Goal: Task Accomplishment & Management: Manage account settings

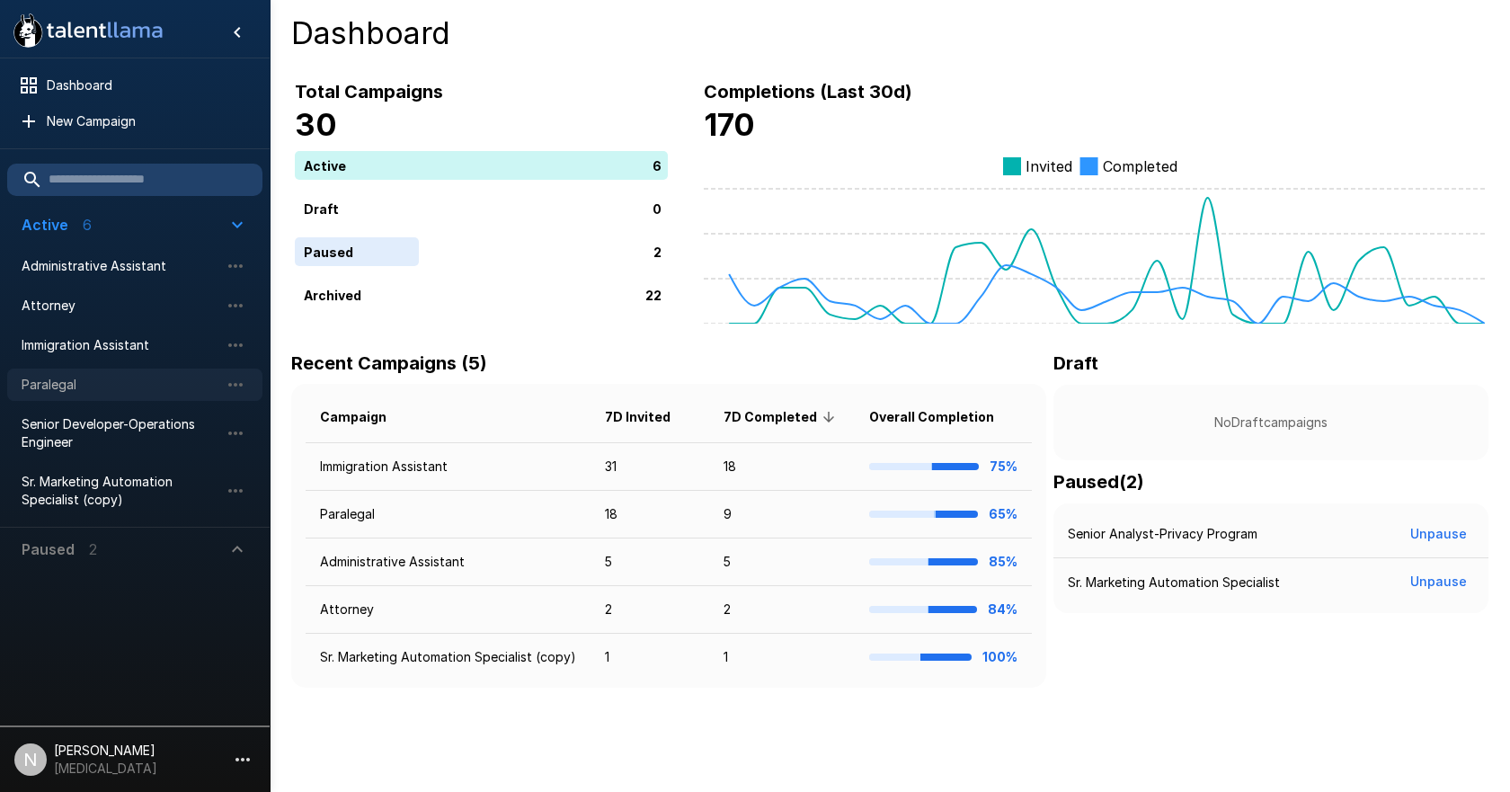
click at [37, 381] on span "Paralegal" at bounding box center [121, 385] width 198 height 18
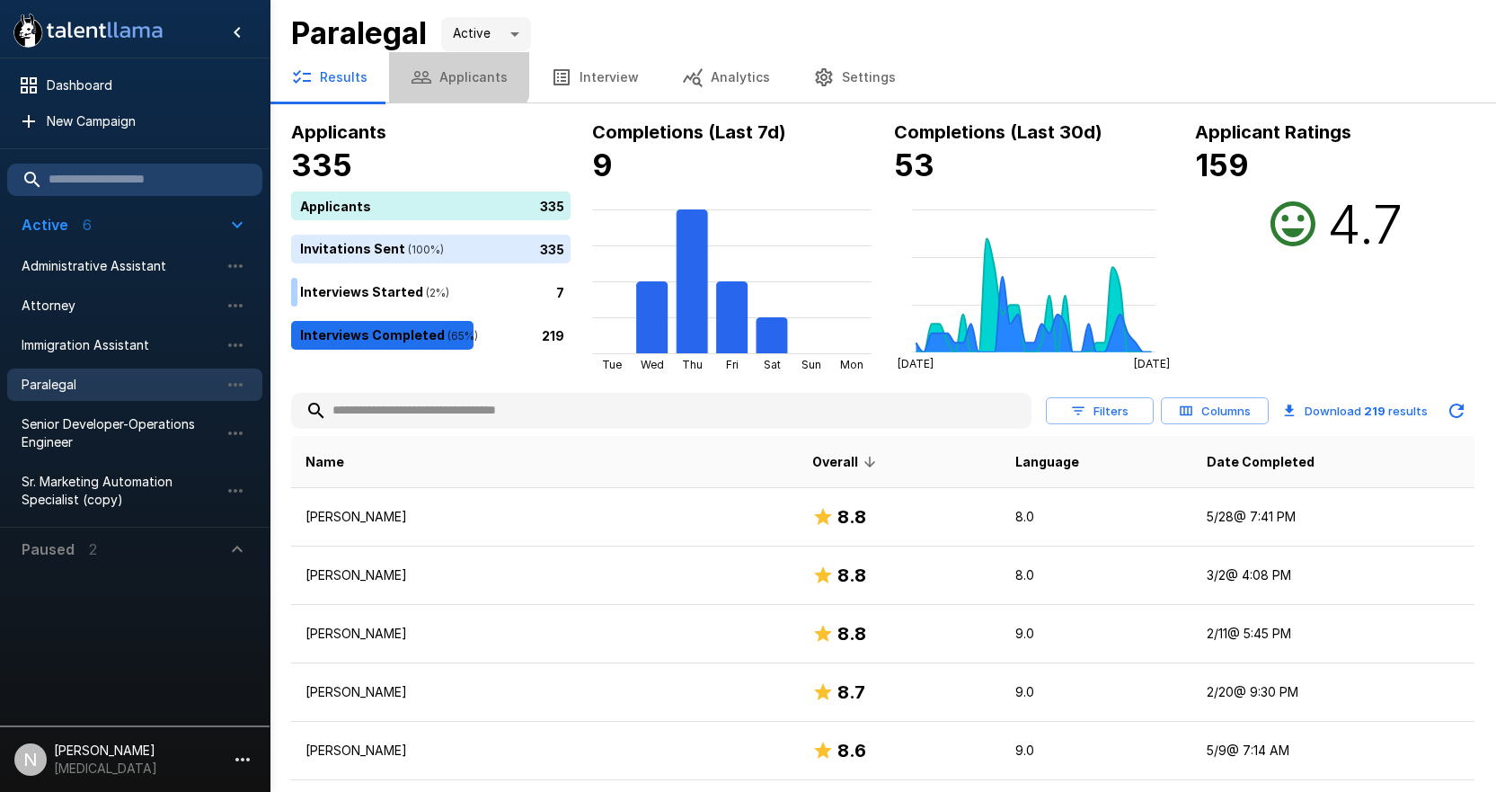
click at [452, 66] on button "Applicants" at bounding box center [459, 77] width 140 height 50
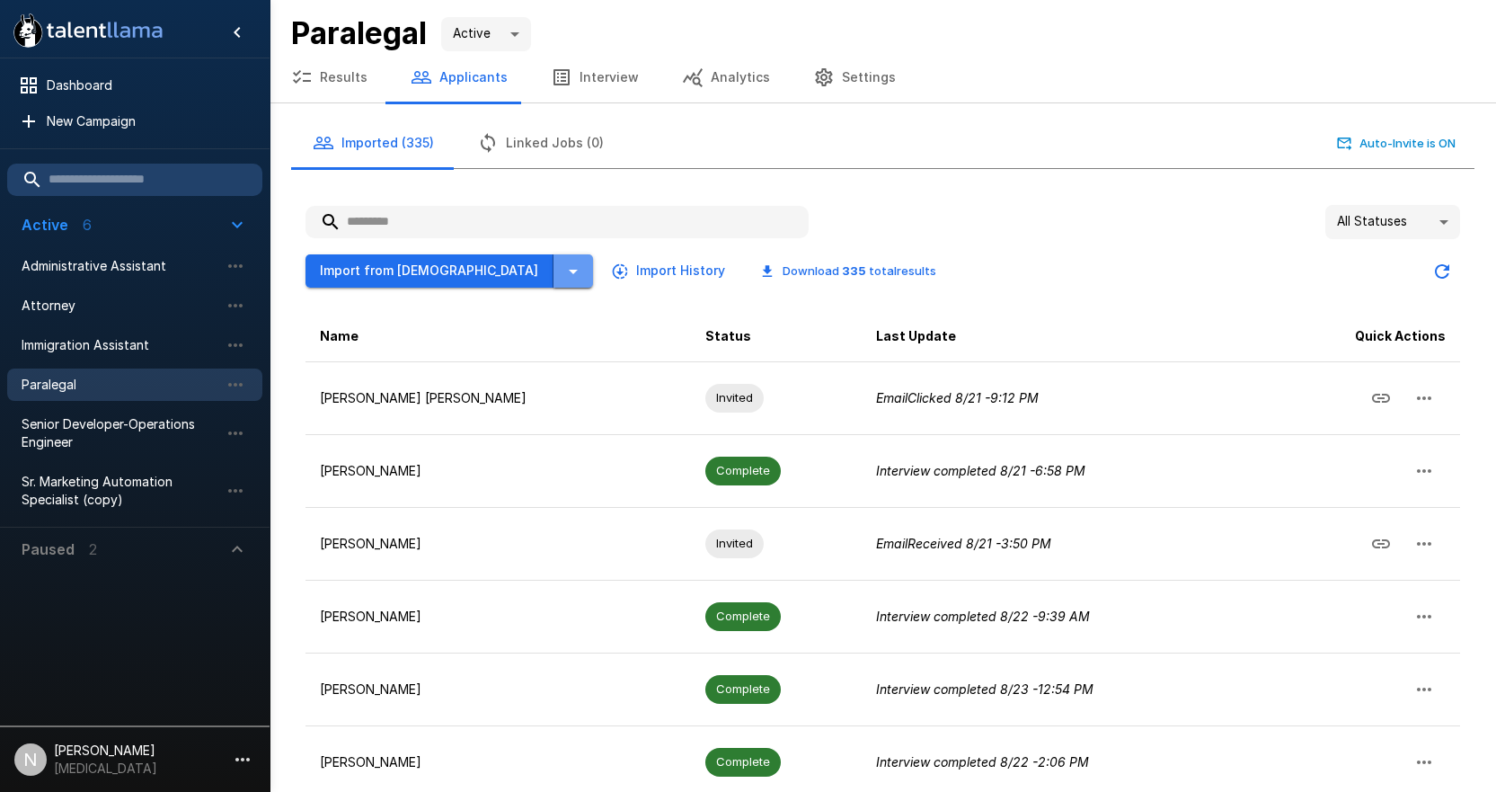
click at [563, 261] on icon "button" at bounding box center [574, 272] width 22 height 22
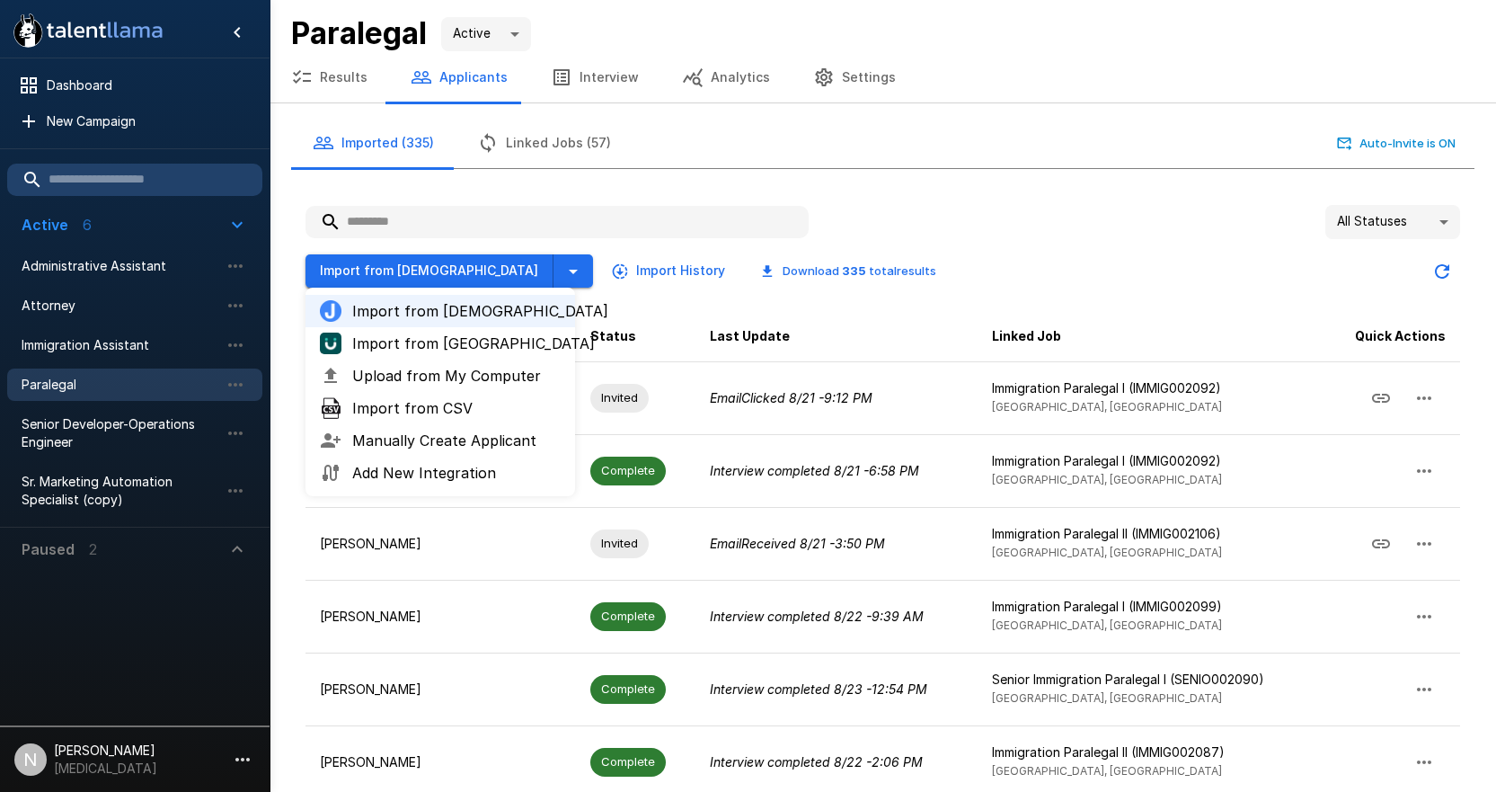
click at [414, 269] on button "Import from Jobvite" at bounding box center [430, 270] width 248 height 33
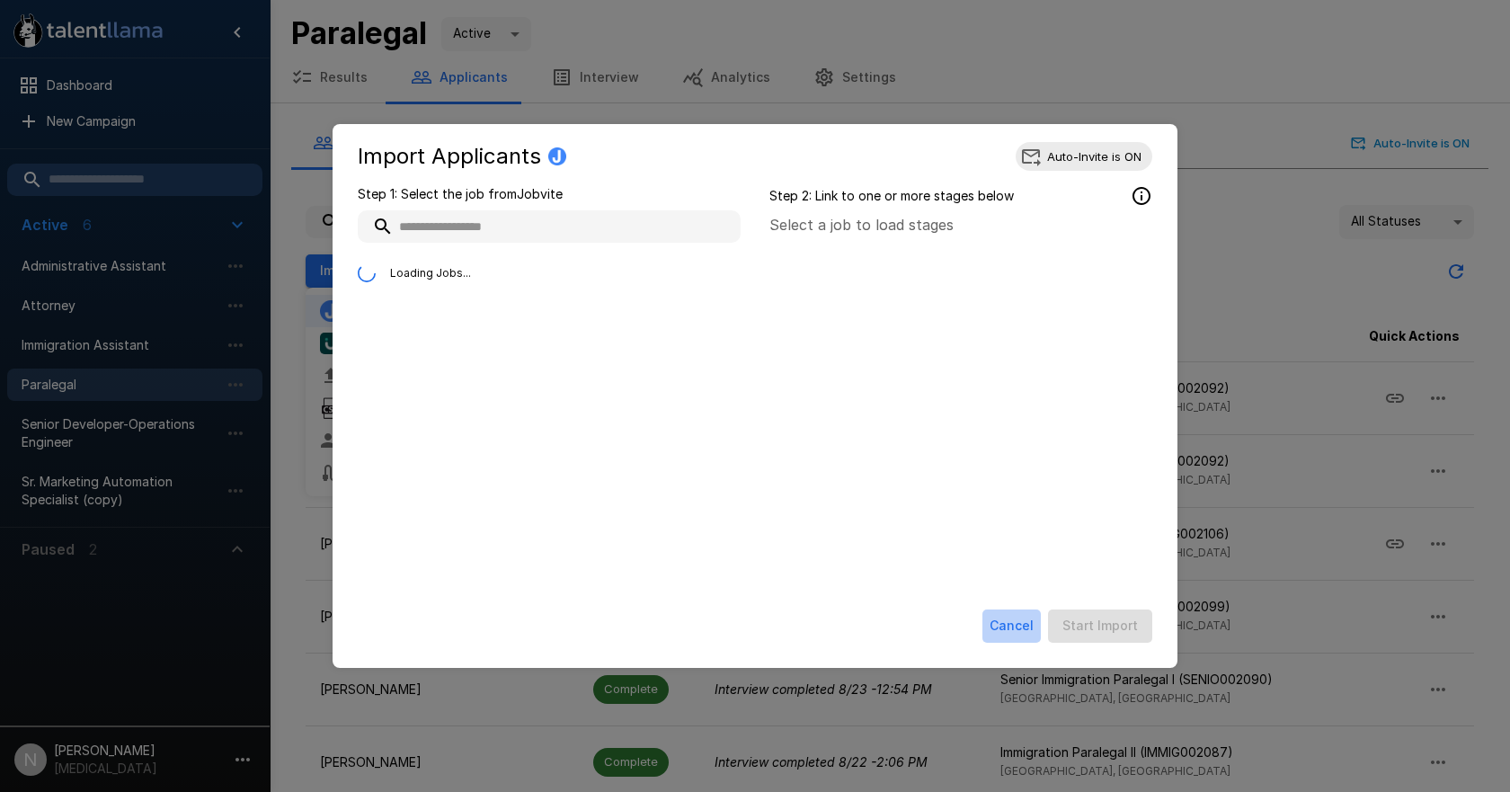
click at [1018, 626] on button "Cancel" at bounding box center [1011, 625] width 58 height 33
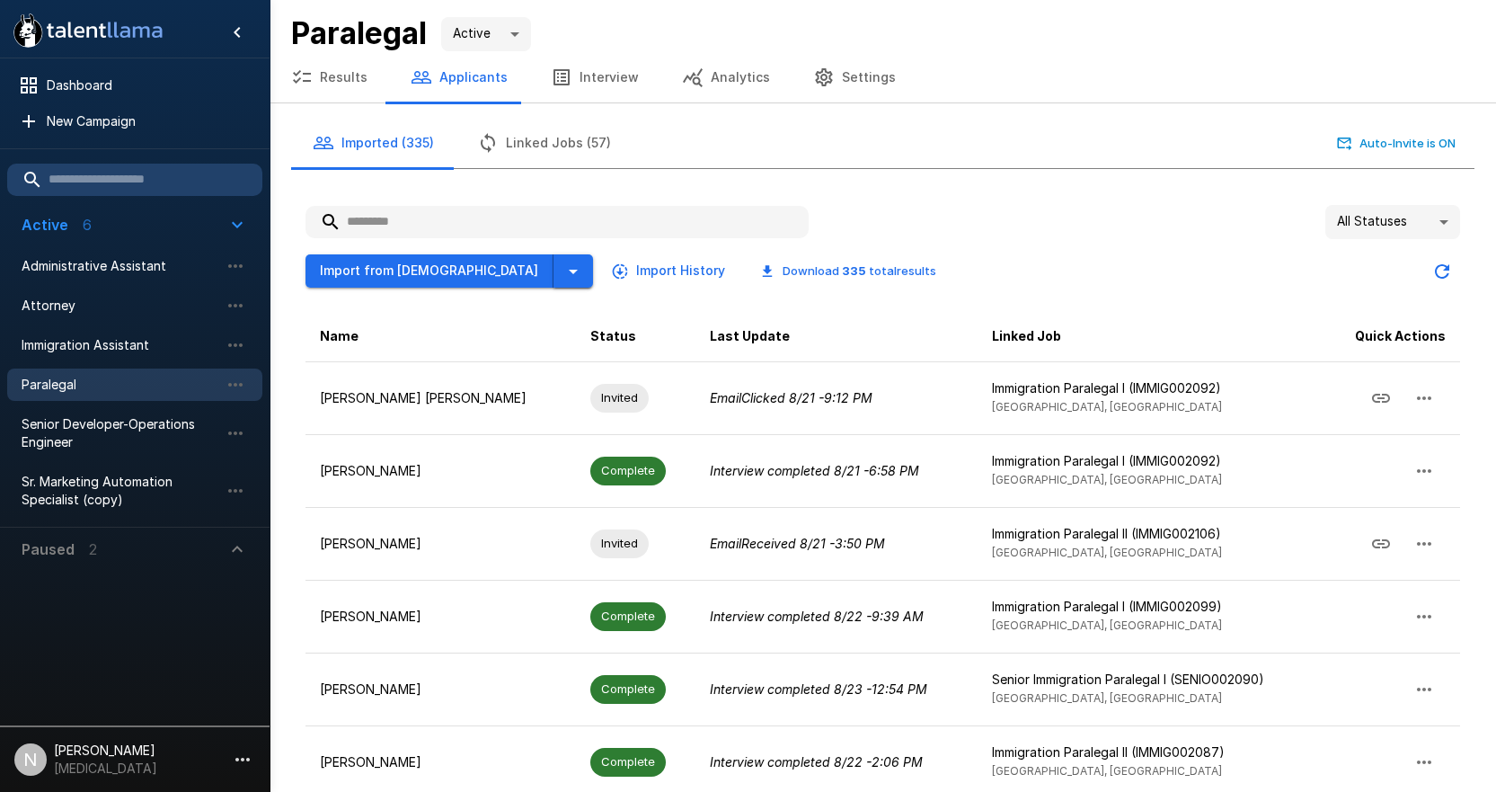
click at [563, 273] on icon "button" at bounding box center [574, 272] width 22 height 22
click at [563, 269] on icon "button" at bounding box center [574, 272] width 22 height 22
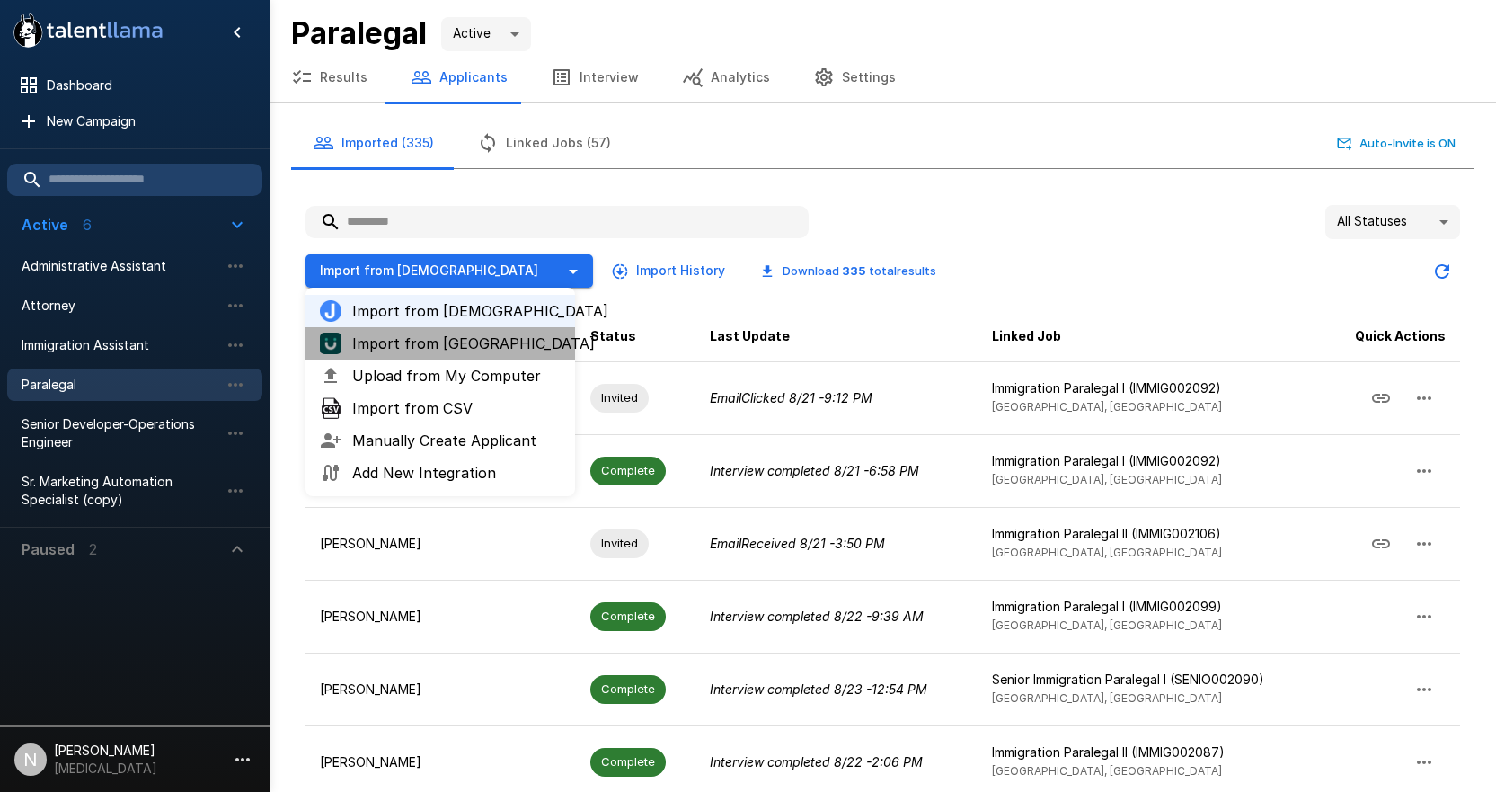
click at [425, 338] on span "Import from UKG" at bounding box center [456, 343] width 208 height 22
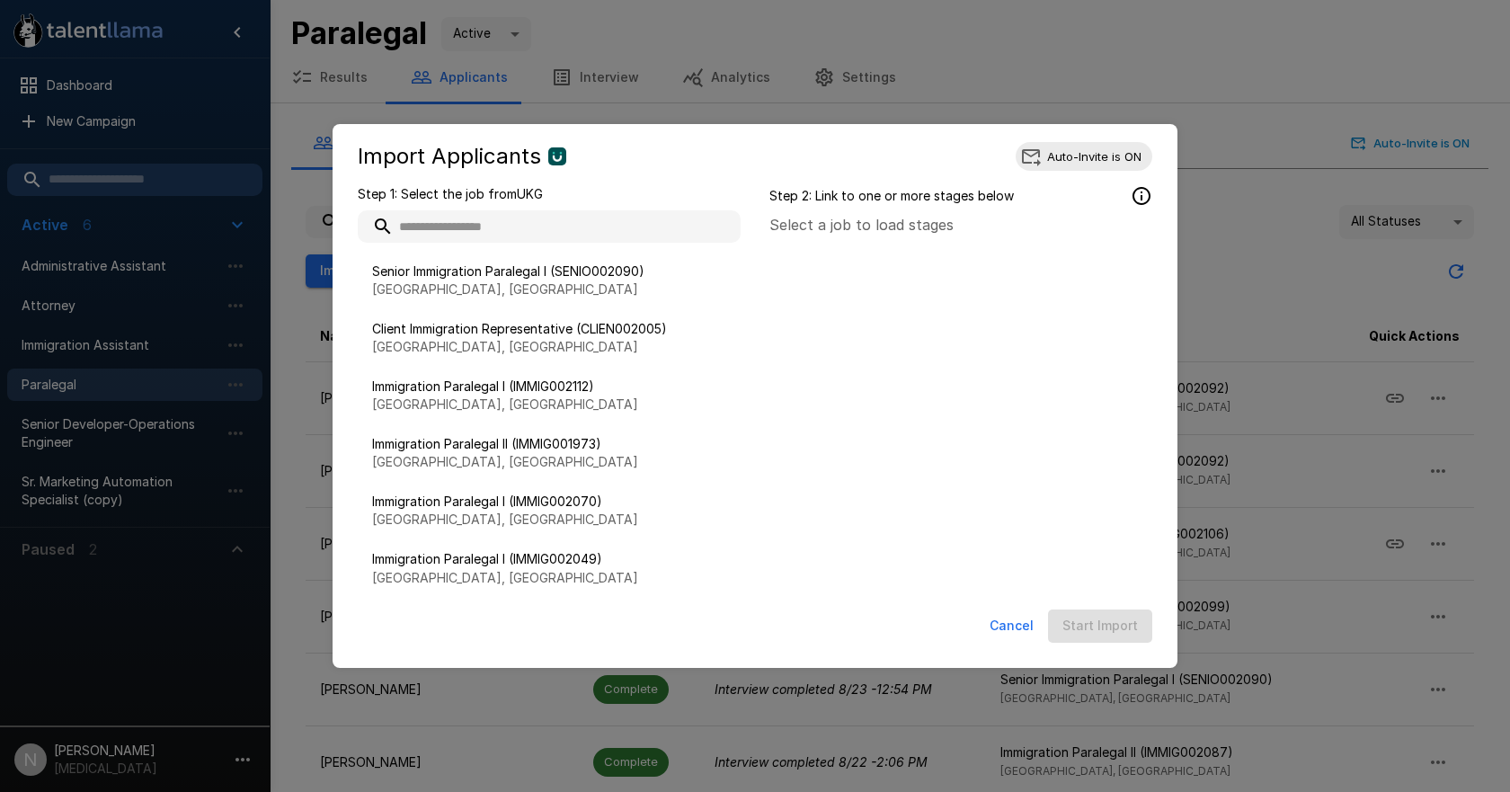
click at [520, 230] on input "text" at bounding box center [549, 226] width 383 height 32
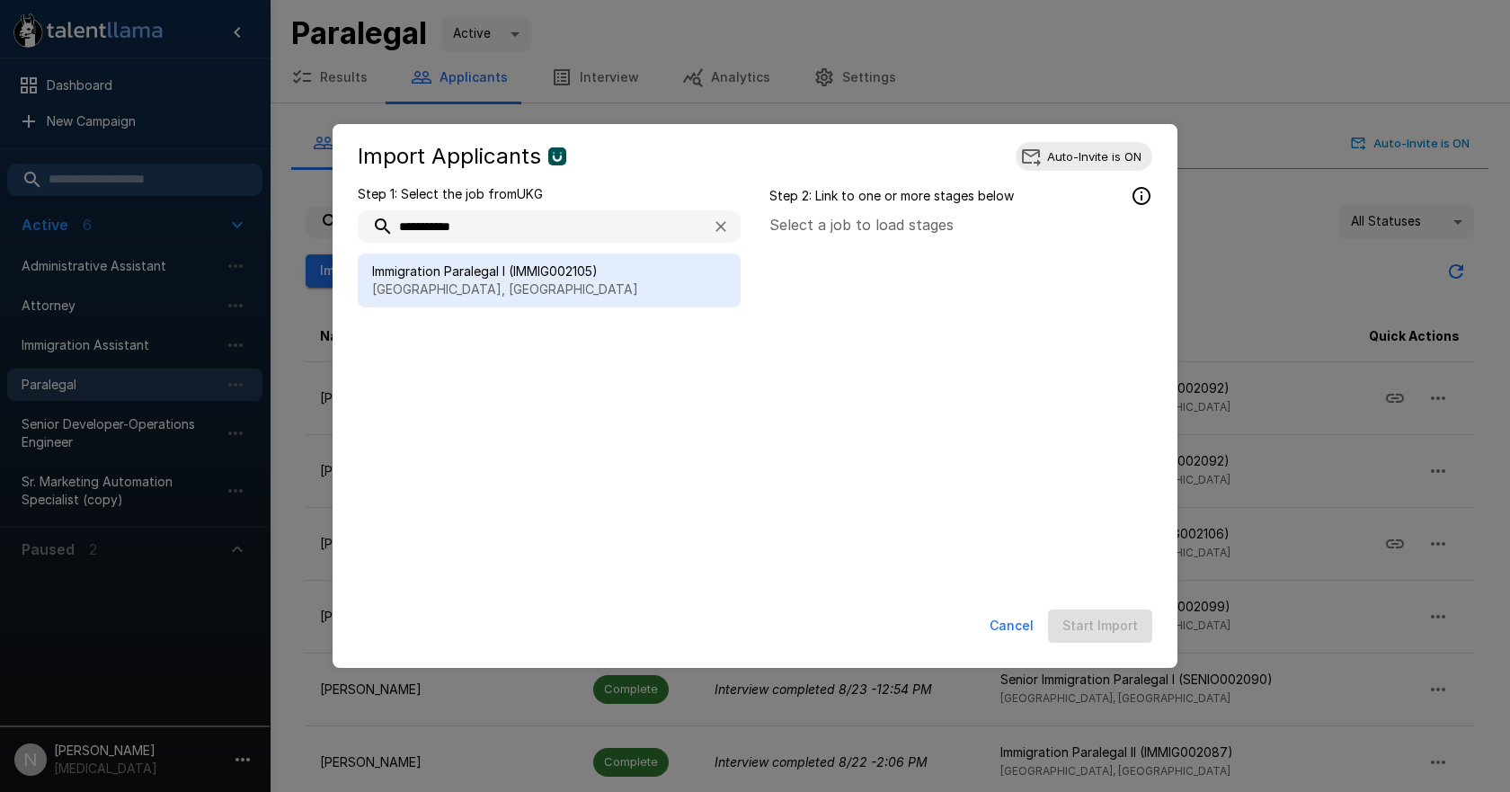
type input "**********"
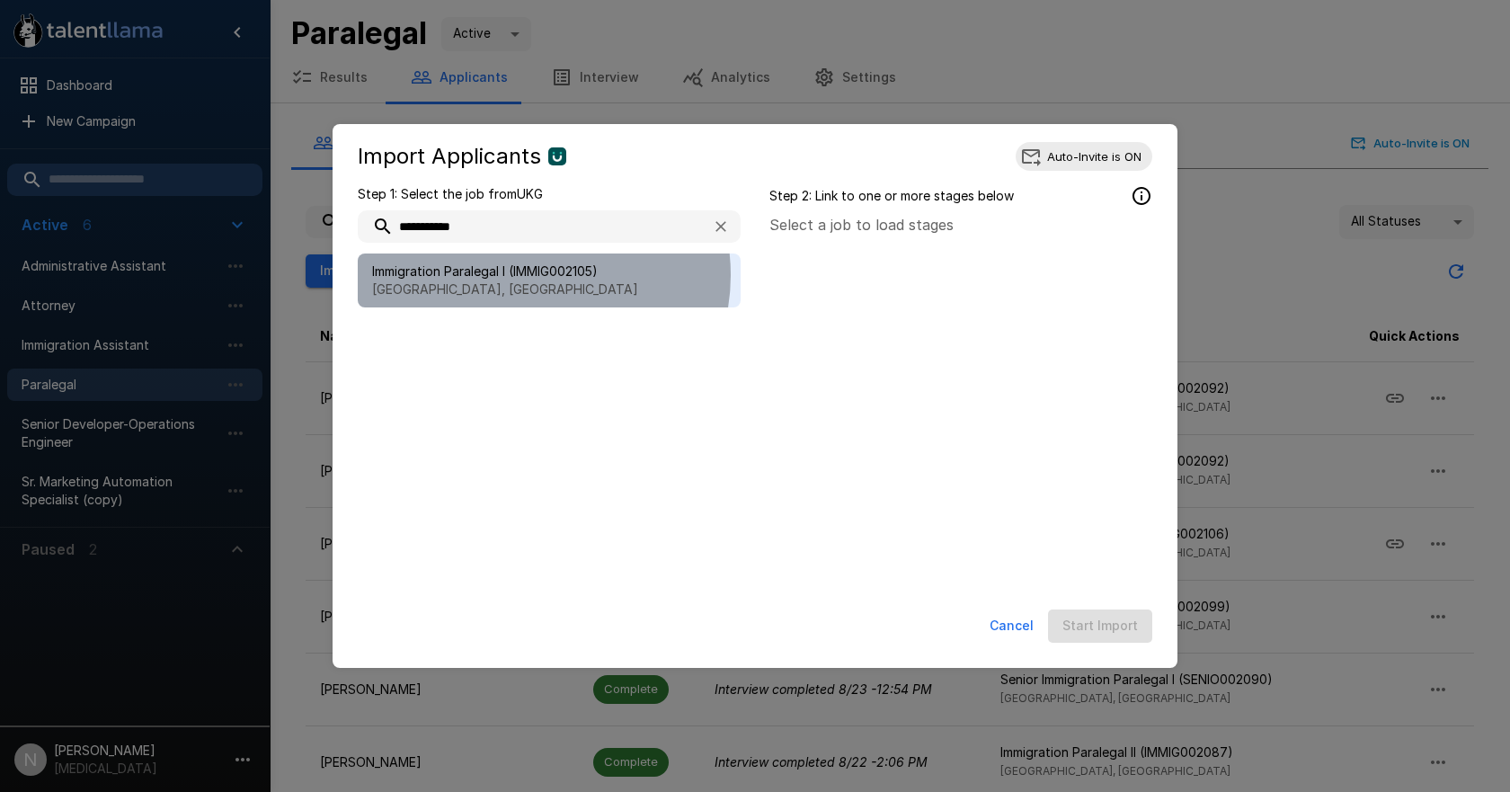
click at [528, 275] on span "Immigration Paralegal I (IMMIG002105)" at bounding box center [549, 271] width 354 height 18
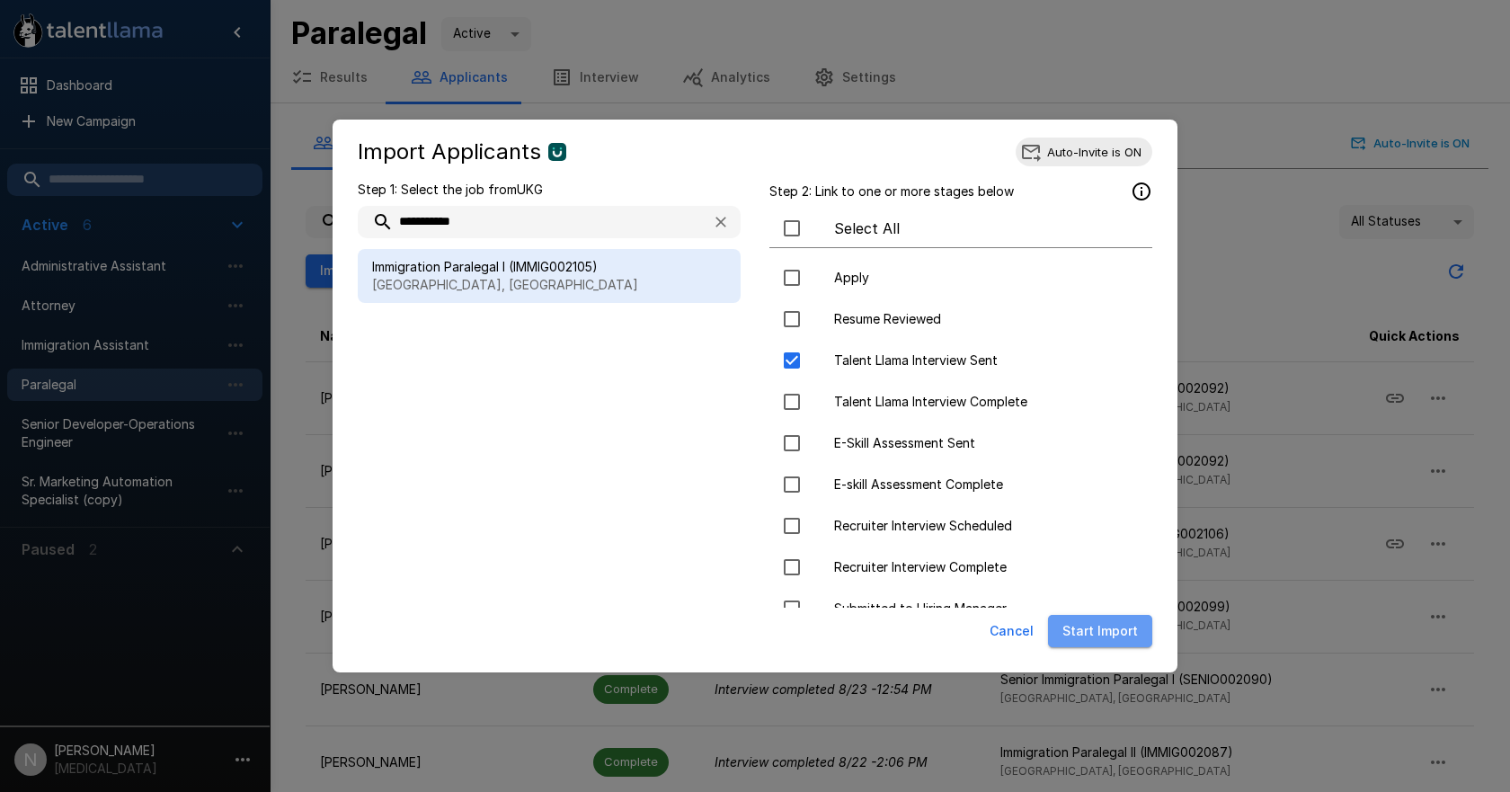
click at [1114, 621] on button "Start Import" at bounding box center [1100, 631] width 104 height 33
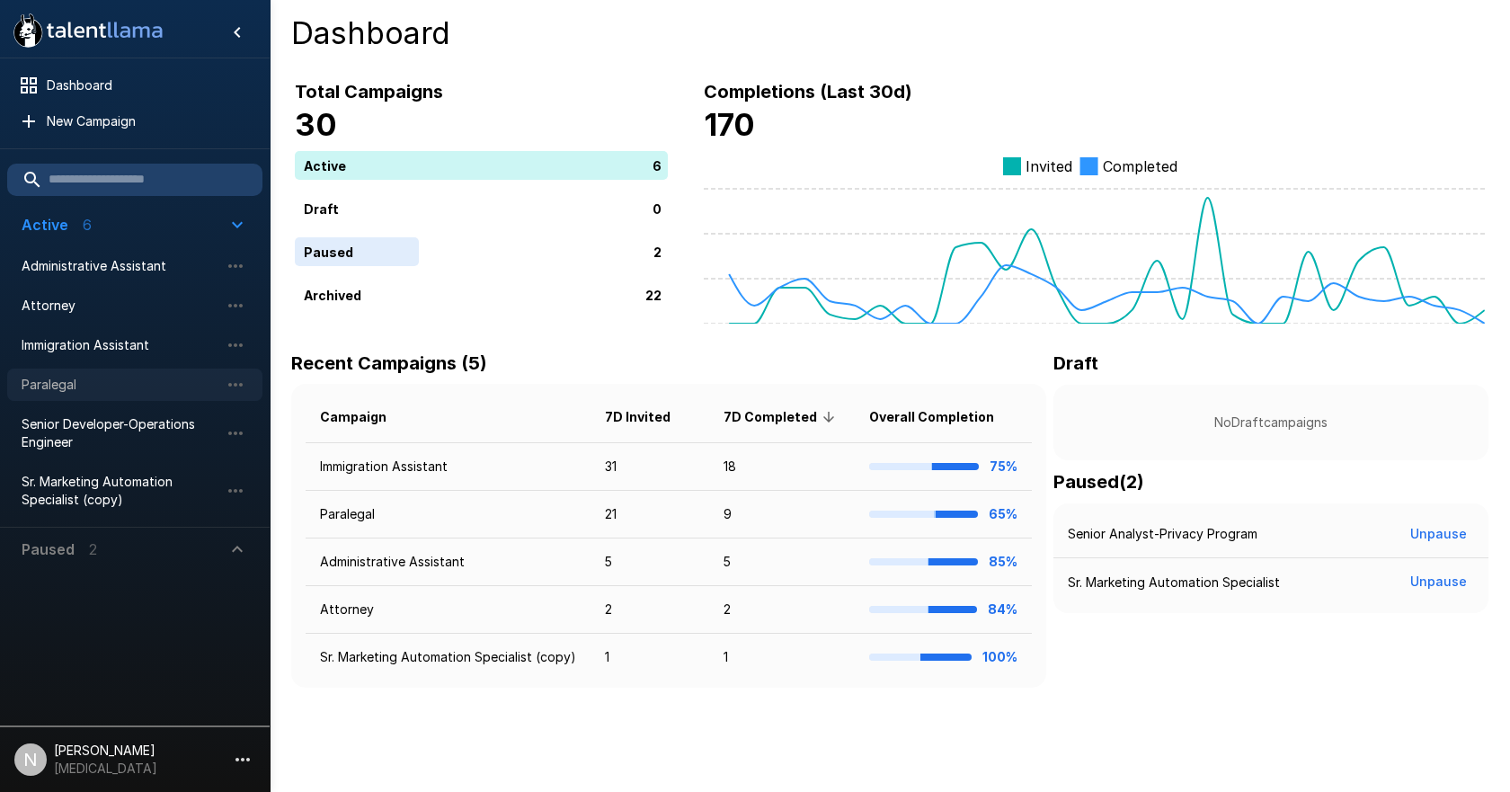
click at [69, 385] on span "Paralegal" at bounding box center [121, 385] width 198 height 18
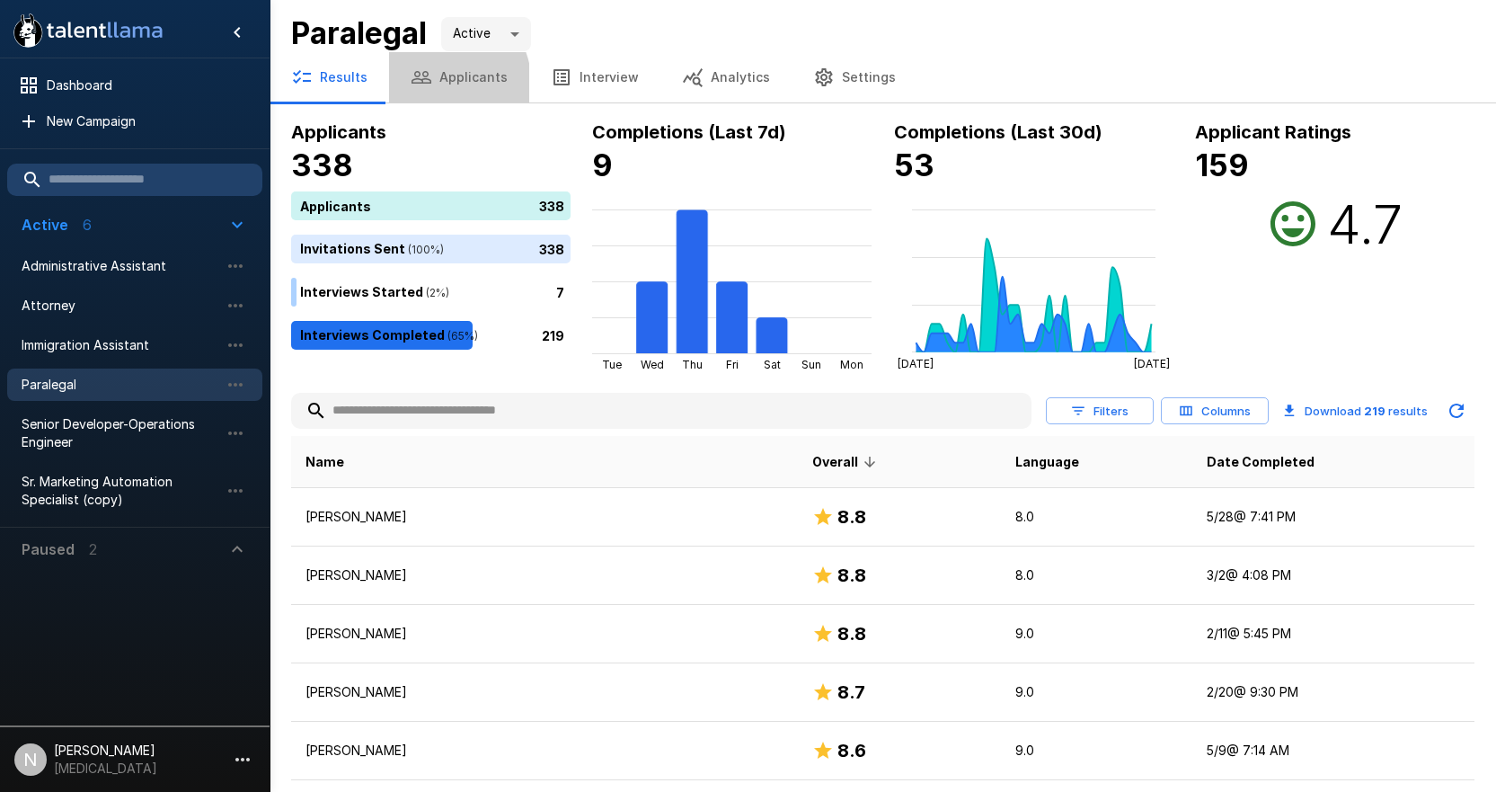
click at [428, 86] on icon "button" at bounding box center [422, 77] width 22 height 22
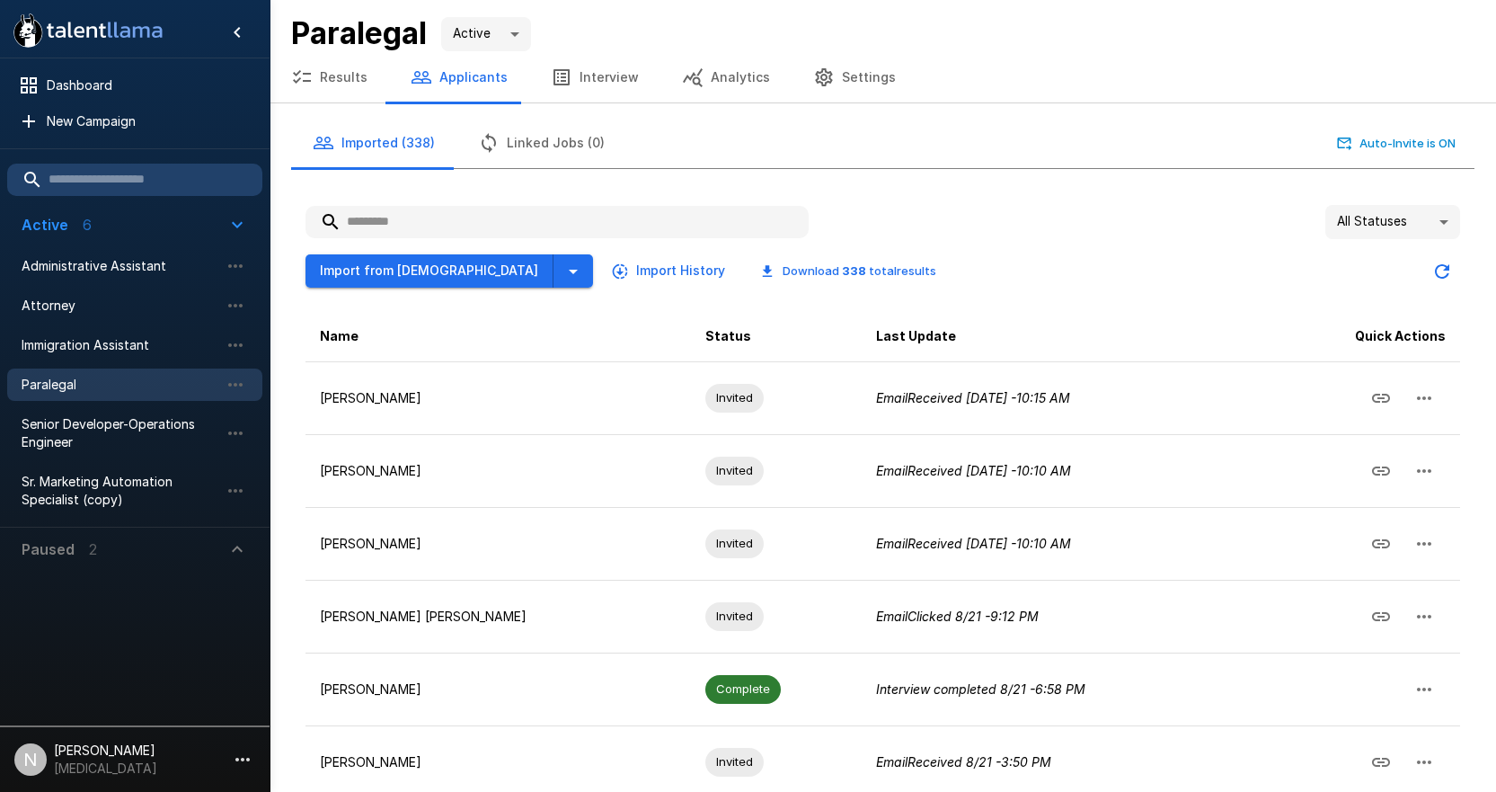
click at [412, 231] on input "text" at bounding box center [557, 222] width 503 height 32
paste input "**********"
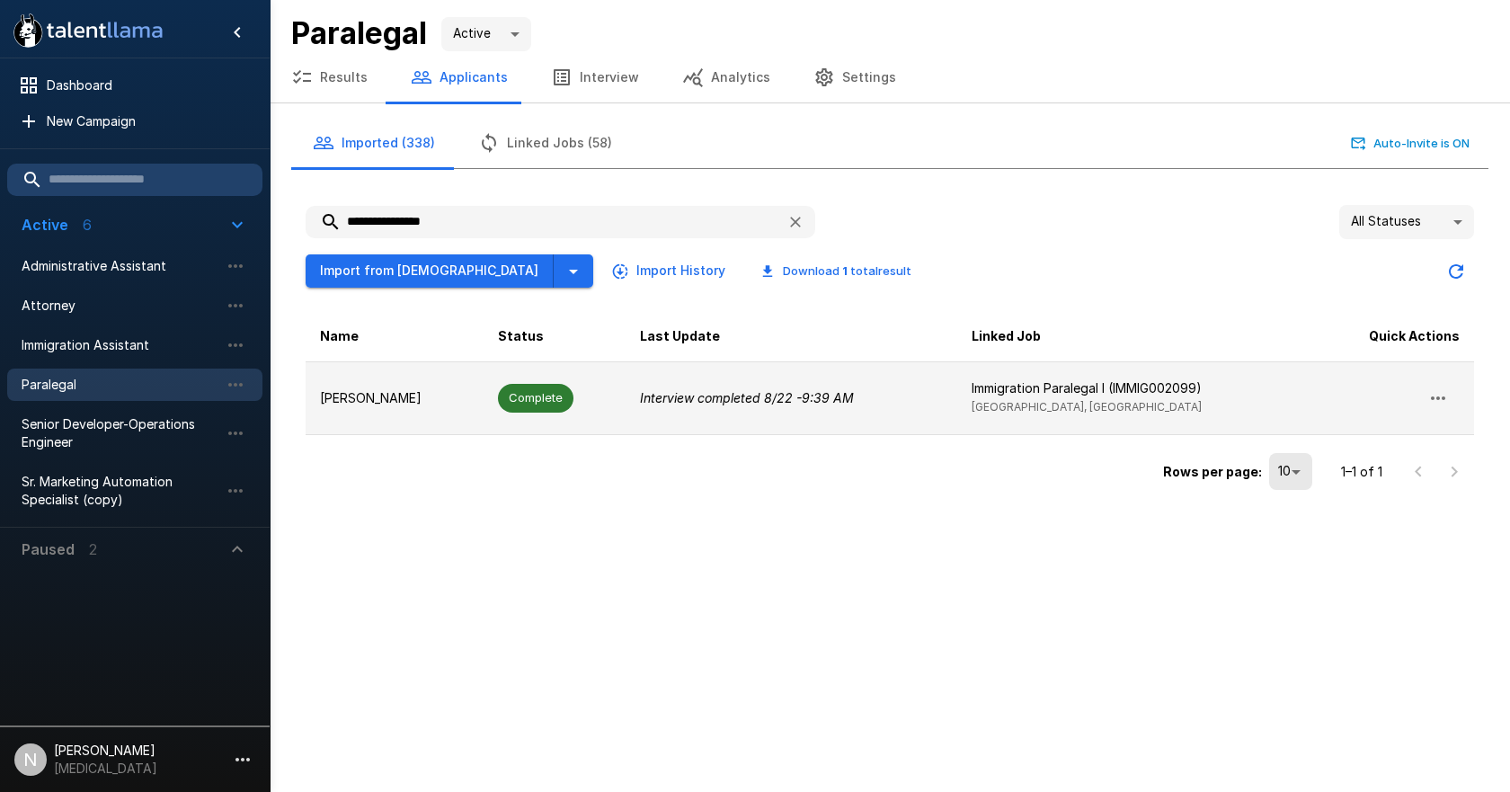
type input "**********"
click at [374, 394] on p "Shabana Naimzada" at bounding box center [394, 398] width 149 height 18
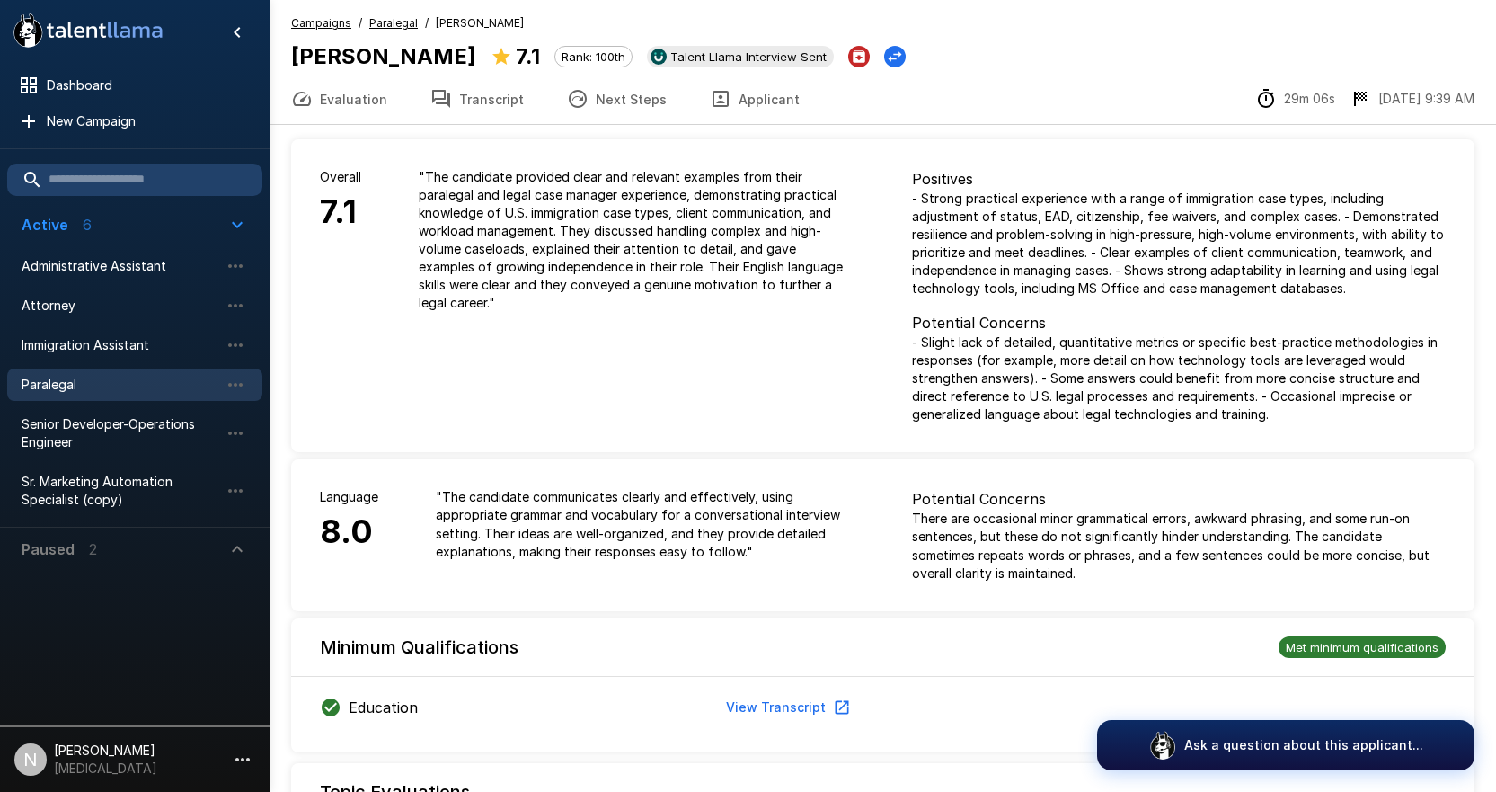
click at [467, 100] on button "Transcript" at bounding box center [477, 99] width 137 height 50
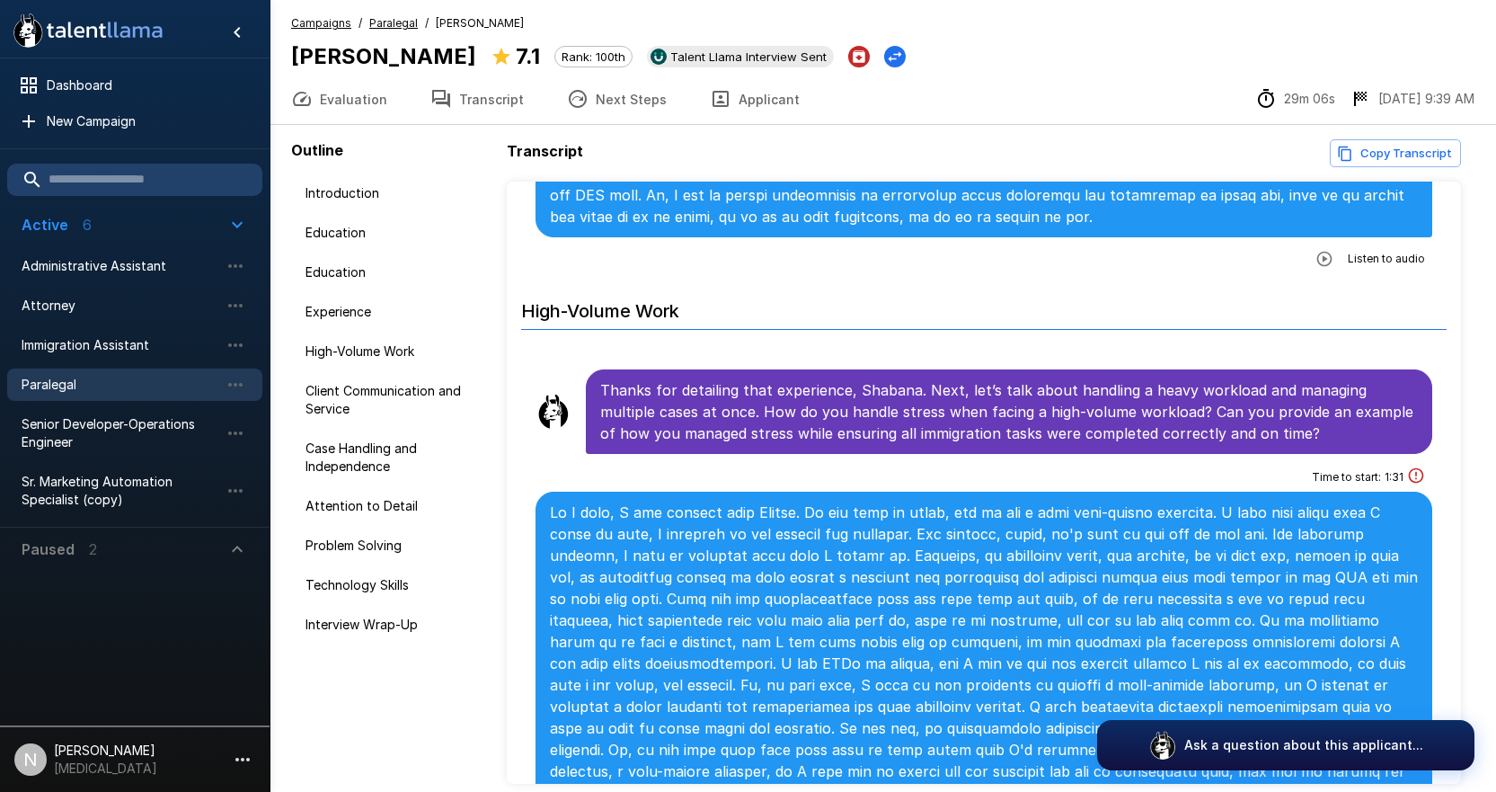
scroll to position [1528, 0]
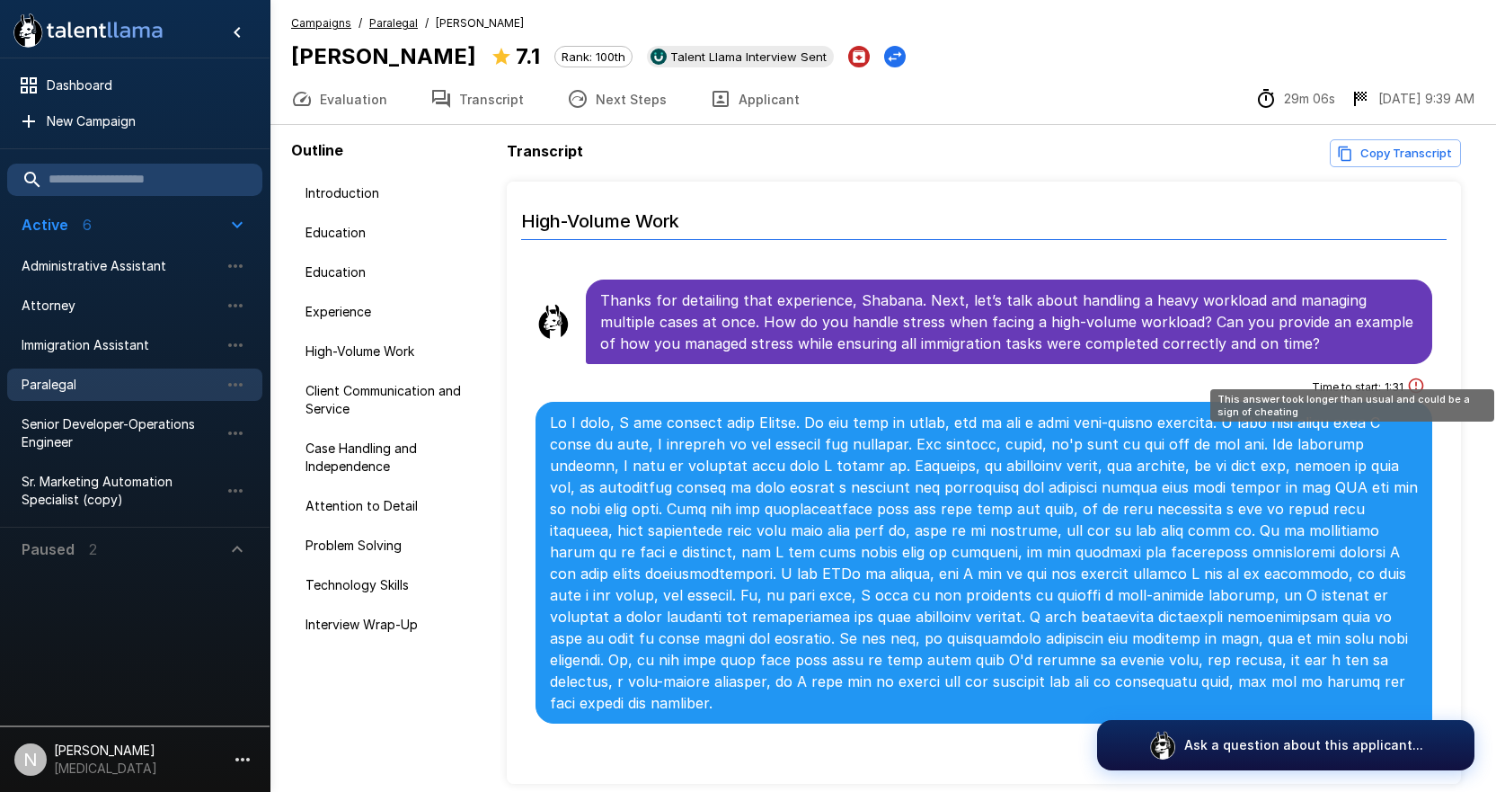
click at [1409, 378] on icon "This answer took longer than usual and could be a sign of cheating" at bounding box center [1416, 385] width 15 height 15
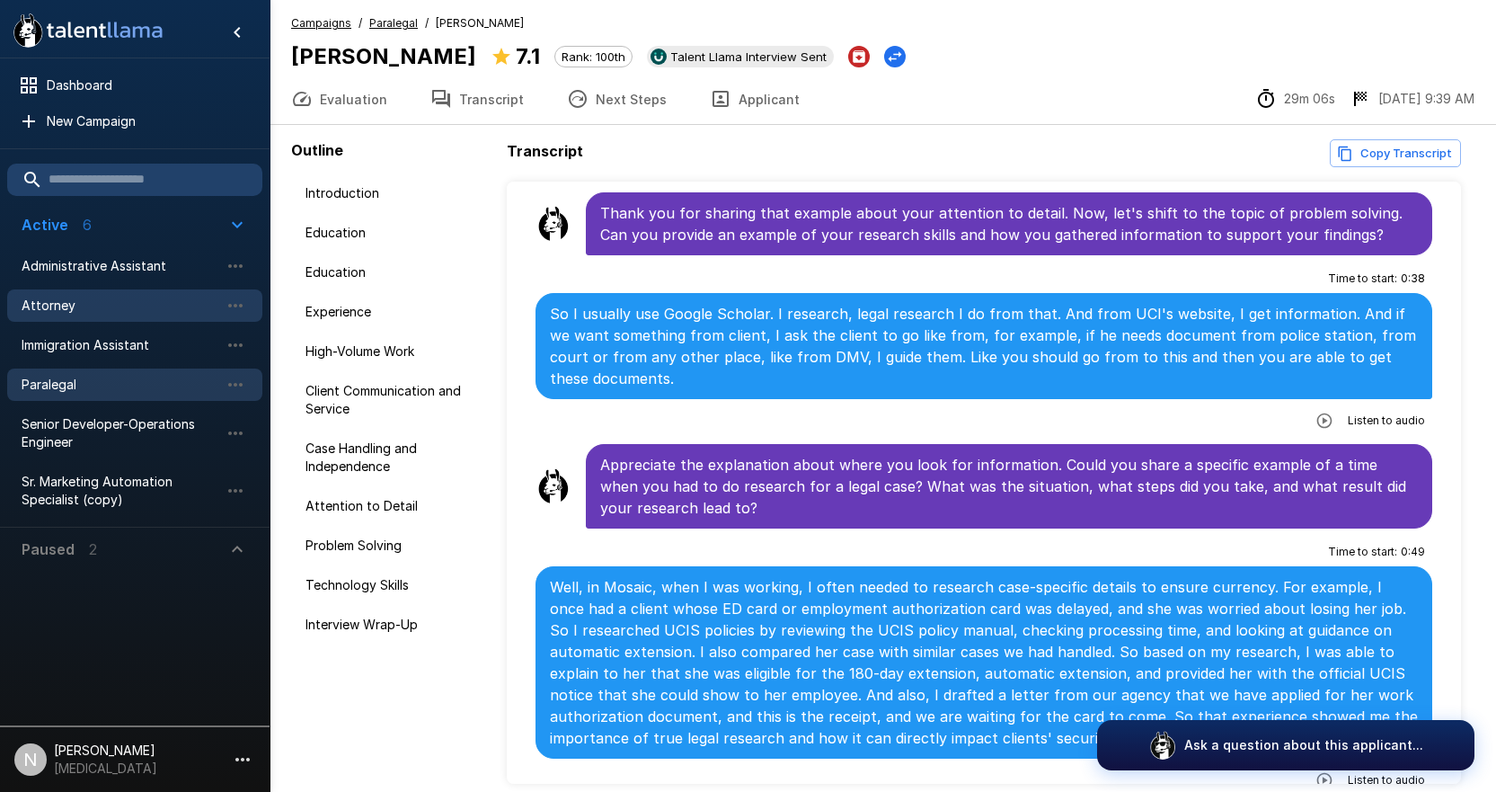
scroll to position [3169, 0]
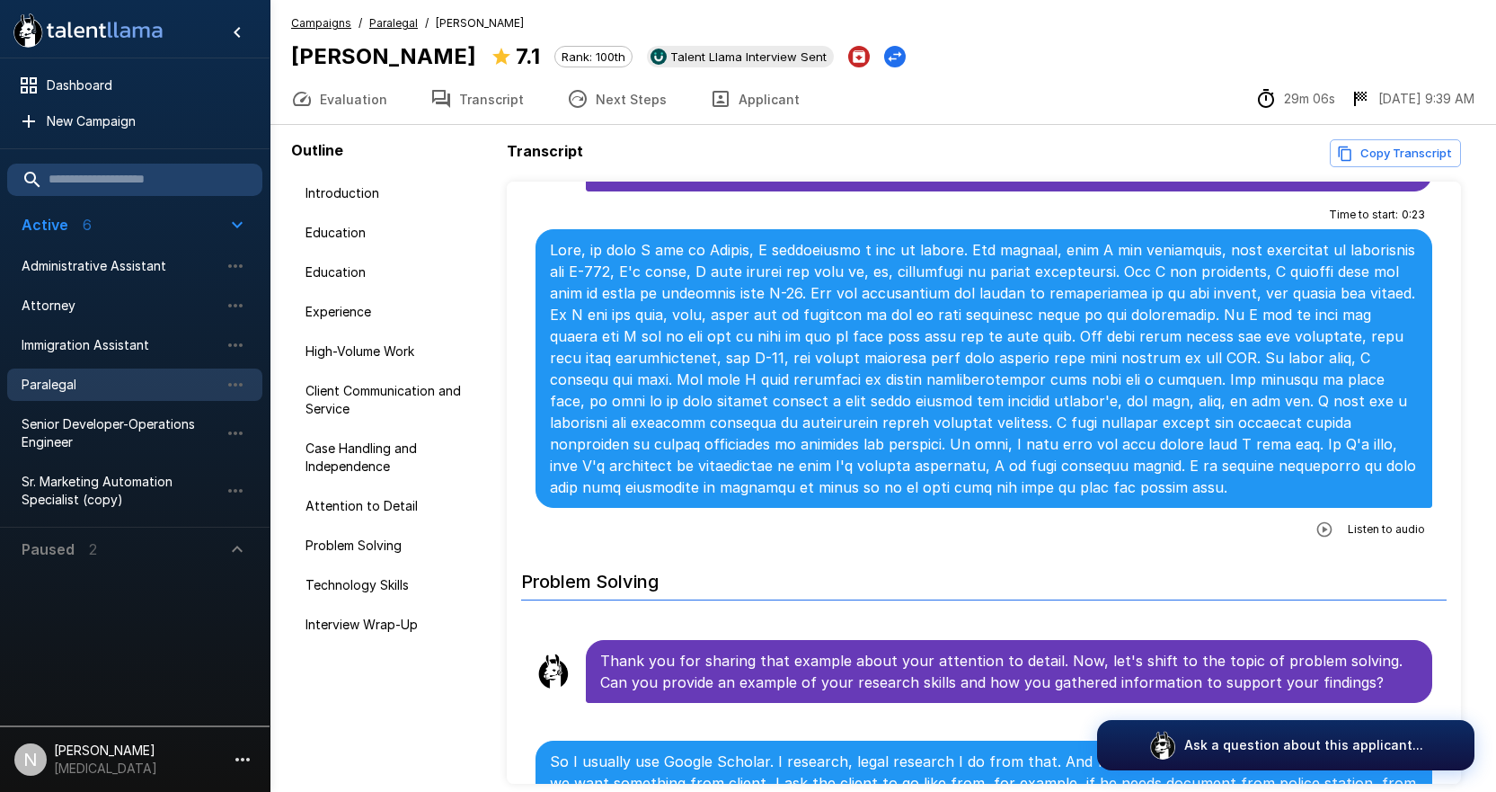
drag, startPoint x: 493, startPoint y: 58, endPoint x: 283, endPoint y: 58, distance: 210.3
click at [283, 58] on div "Campaigns / Paralegal / Shabana Naimzada Shabana Naimzada 7.1 Rank: 100th Talen…" at bounding box center [883, 43] width 1227 height 59
copy b "Shabana Naimzada"
click at [731, 394] on p at bounding box center [984, 368] width 868 height 259
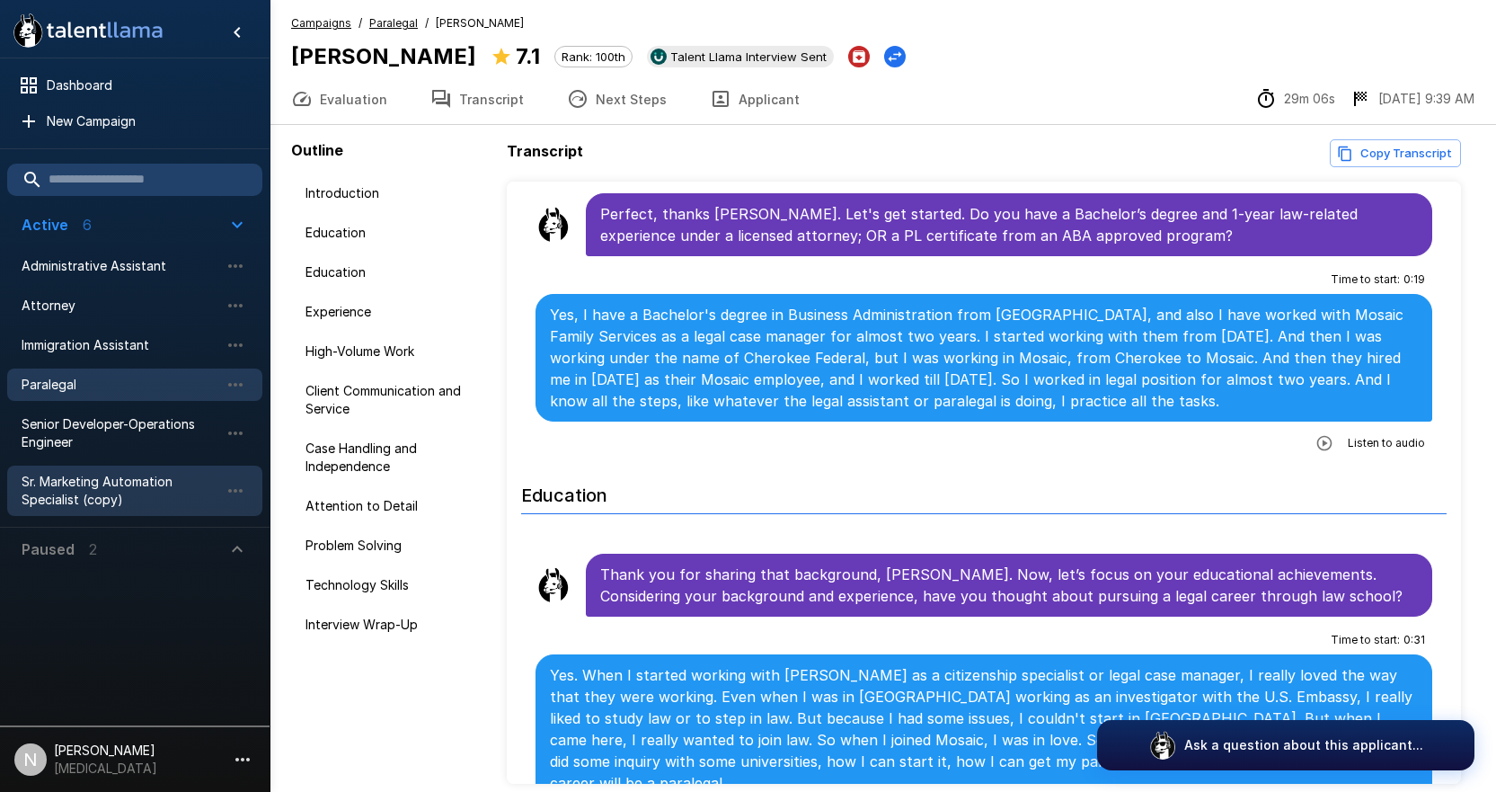
scroll to position [359, 0]
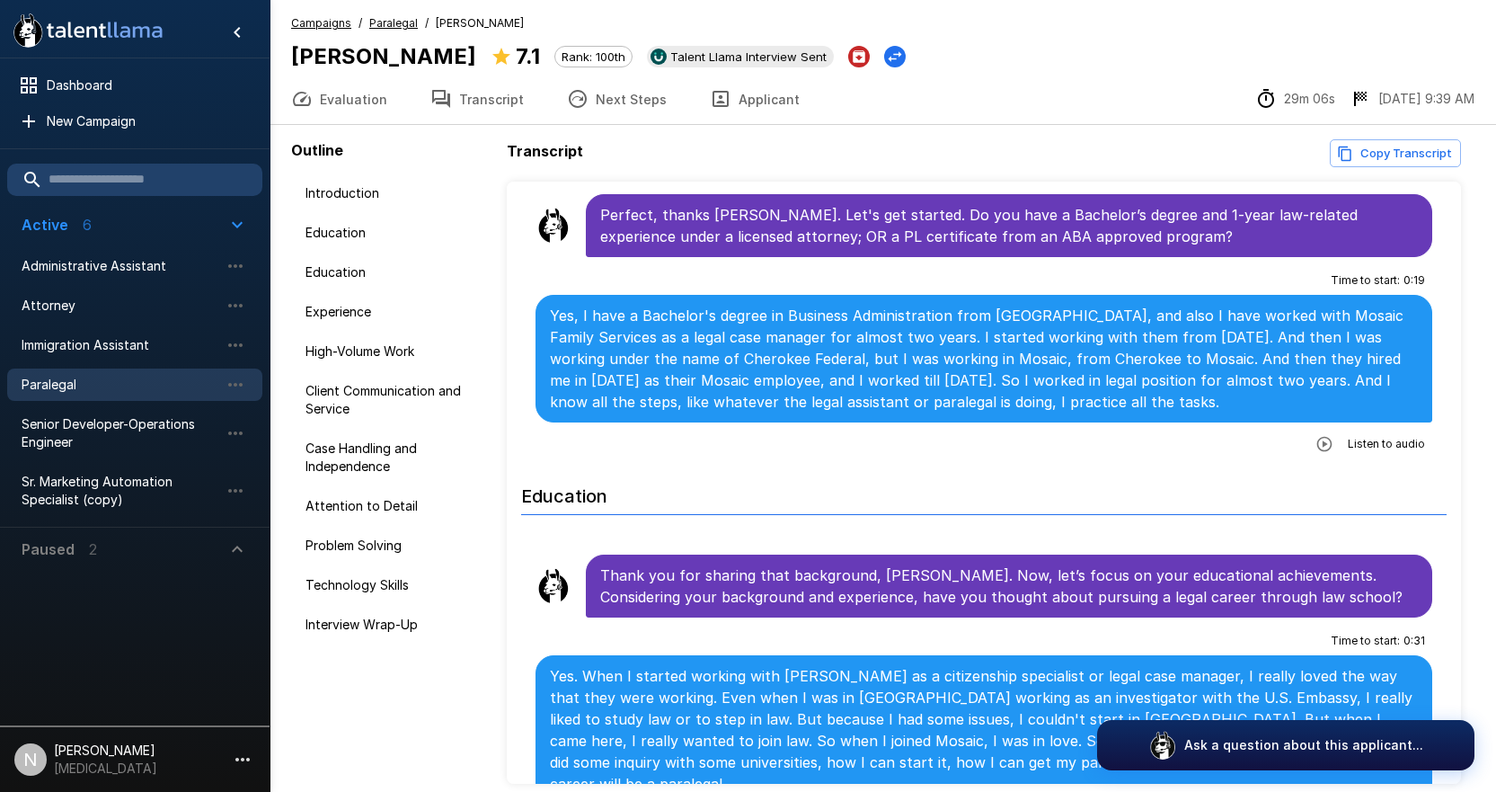
click at [306, 93] on icon "button" at bounding box center [302, 99] width 18 height 14
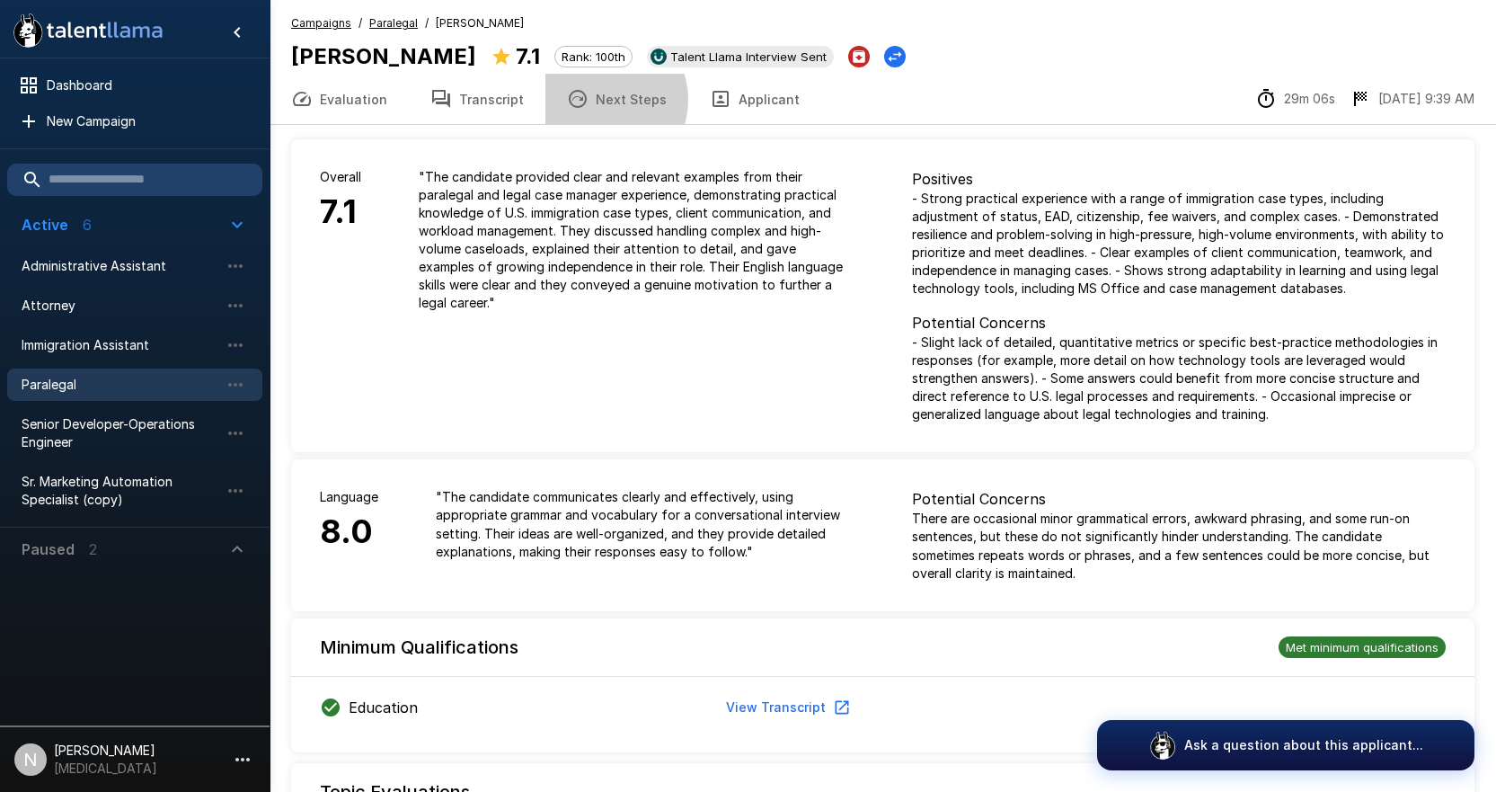
click at [596, 100] on button "Next Steps" at bounding box center [616, 99] width 143 height 50
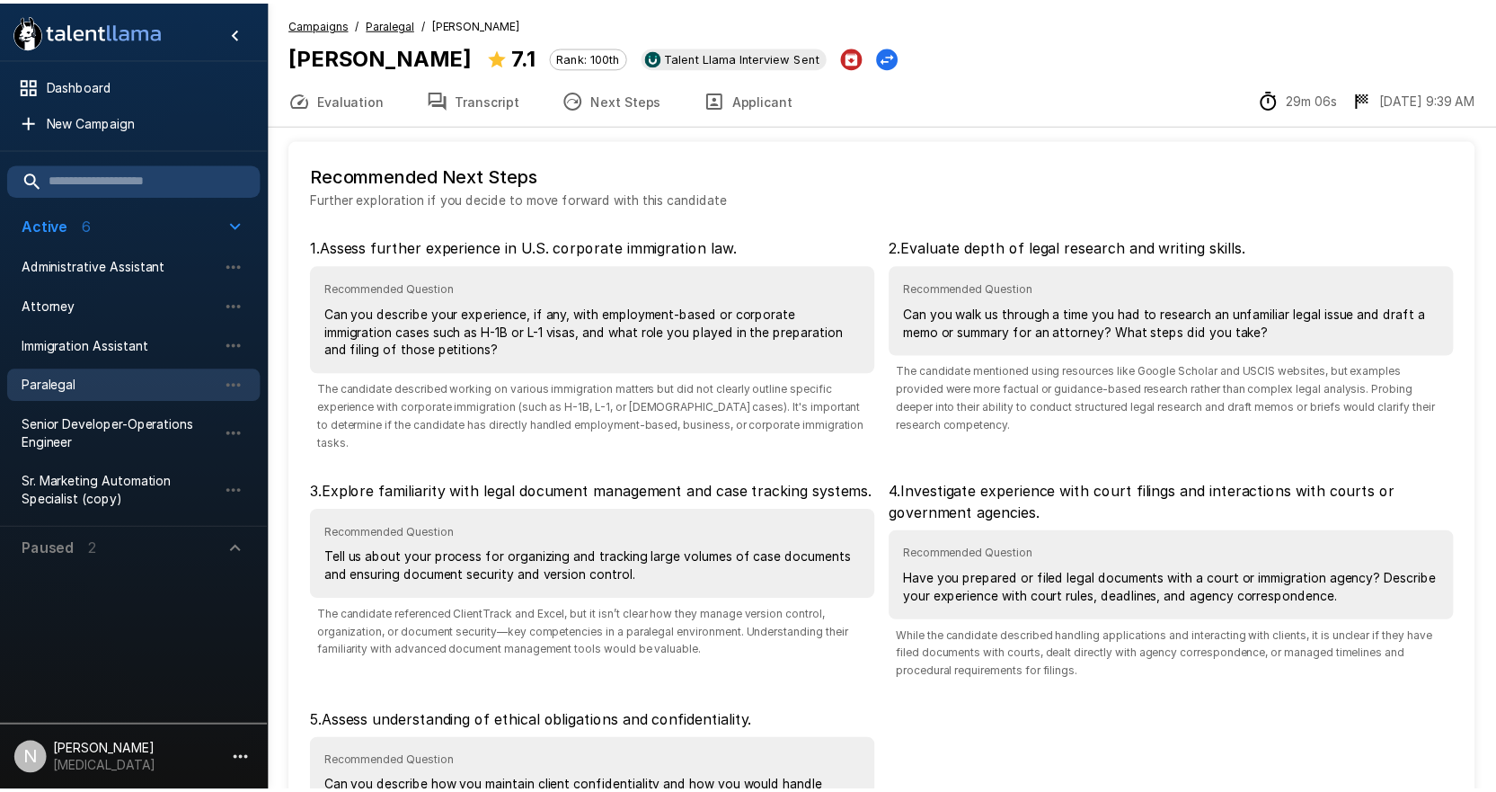
scroll to position [188, 0]
